Goal: Transaction & Acquisition: Download file/media

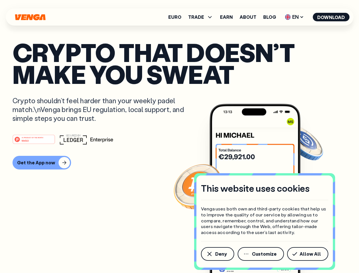
click at [179, 136] on div "#1 PRODUCT OF THE MONTH Web3" at bounding box center [180, 139] width 334 height 10
click at [217, 254] on span "Deny" at bounding box center [221, 254] width 12 height 5
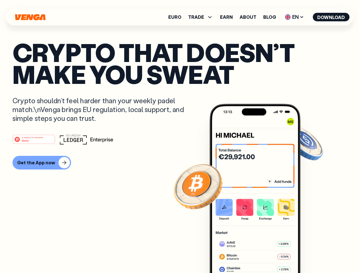
click at [261, 254] on img at bounding box center [255, 199] width 91 height 191
click at [309, 254] on article "Crypto that doesn’t make you sweat Crypto shouldn’t feel harder than your weekl…" at bounding box center [180, 147] width 334 height 213
click at [202, 17] on span "TRADE" at bounding box center [196, 17] width 16 height 5
click at [295, 17] on span "EN" at bounding box center [294, 17] width 23 height 9
click at [331, 17] on button "Download" at bounding box center [331, 17] width 37 height 9
